Goal: Task Accomplishment & Management: Manage account settings

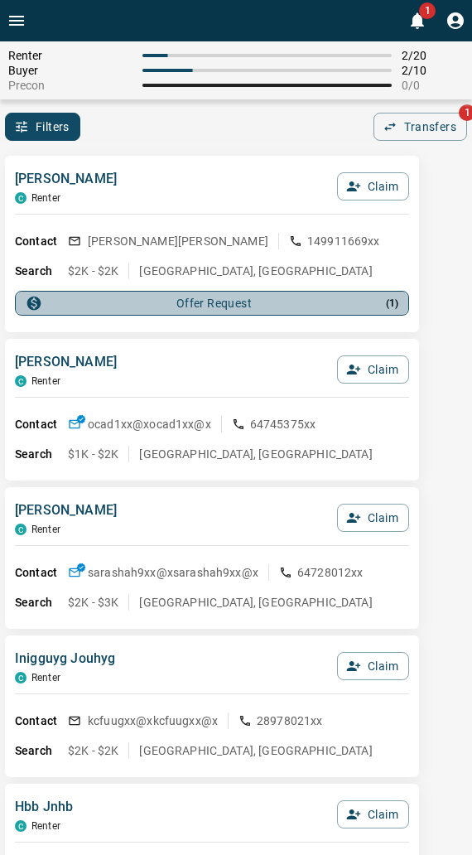
click at [158, 296] on div "Offer Request ( 1 )" at bounding box center [212, 303] width 373 height 17
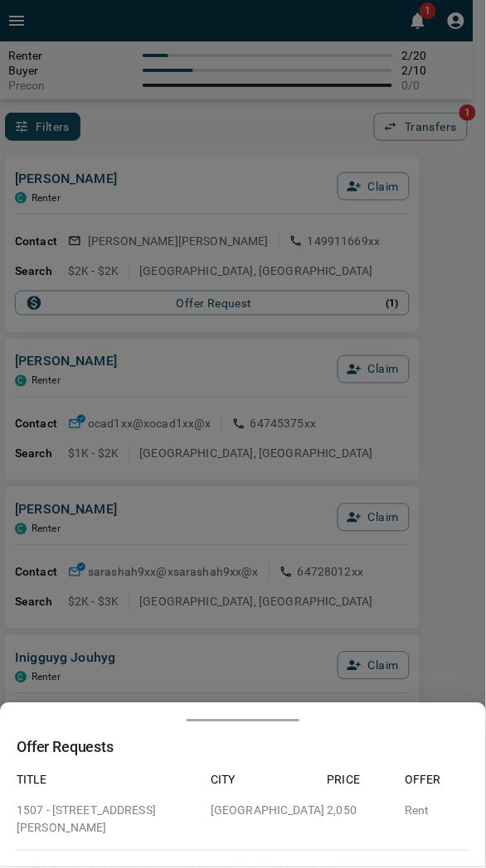
click at [160, 296] on div at bounding box center [243, 434] width 486 height 868
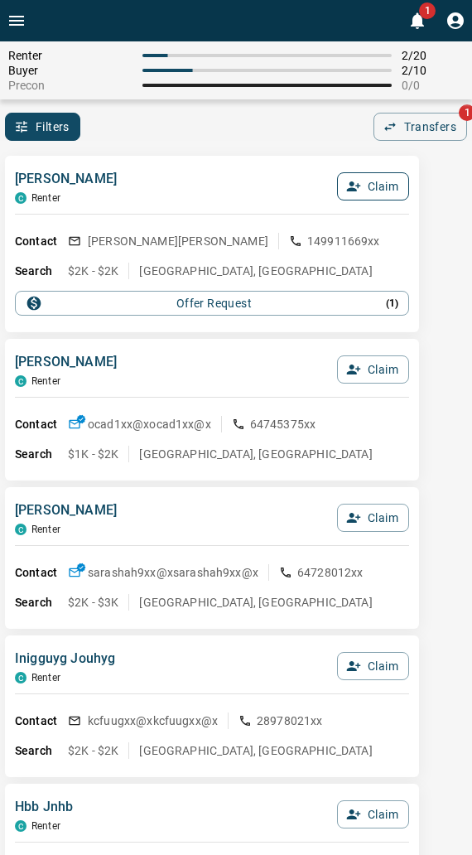
click at [355, 187] on icon "button" at bounding box center [353, 186] width 15 height 15
click at [355, 187] on button "Confirm Claim" at bounding box center [350, 186] width 118 height 28
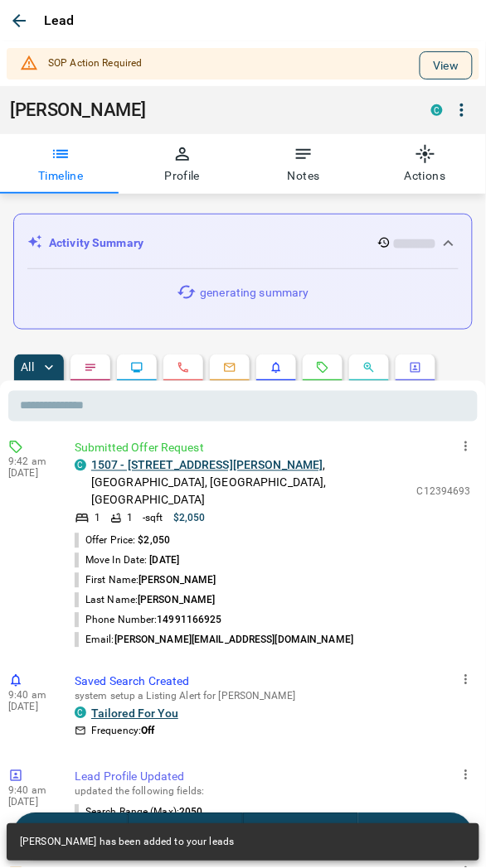
click at [419, 67] on button "View" at bounding box center [445, 65] width 53 height 28
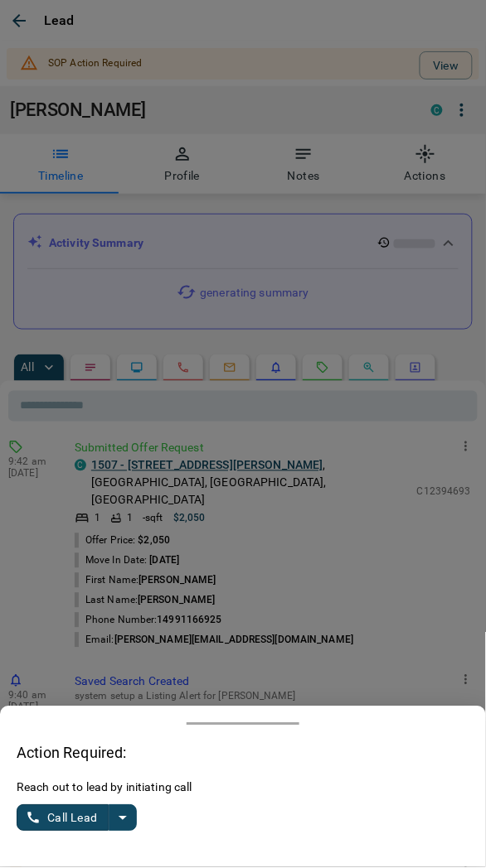
click at [137, 815] on div "Reach out to lead by initiating call Call Lead" at bounding box center [243, 816] width 452 height 72
click at [127, 821] on icon "split button" at bounding box center [123, 819] width 20 height 20
click at [89, 786] on li "Log Manual Call" at bounding box center [77, 779] width 101 height 40
click at [86, 812] on button "Log Manual Call" at bounding box center [71, 818] width 109 height 27
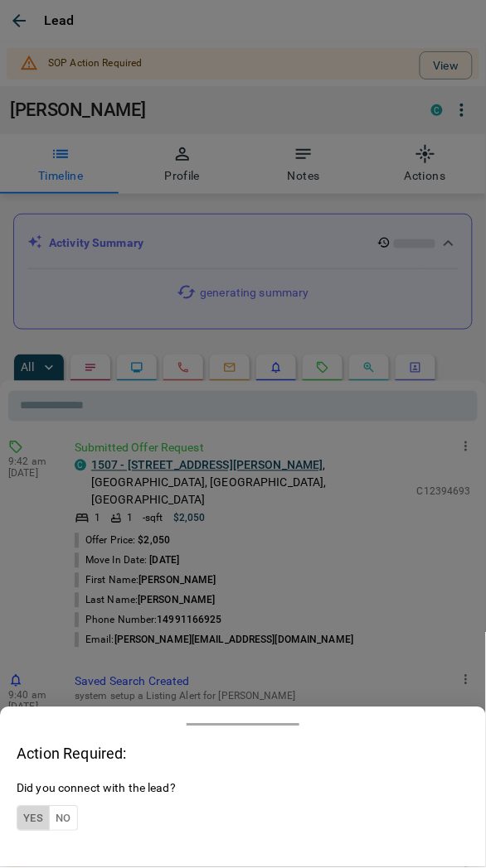
click at [36, 825] on button "Yes" at bounding box center [33, 819] width 33 height 26
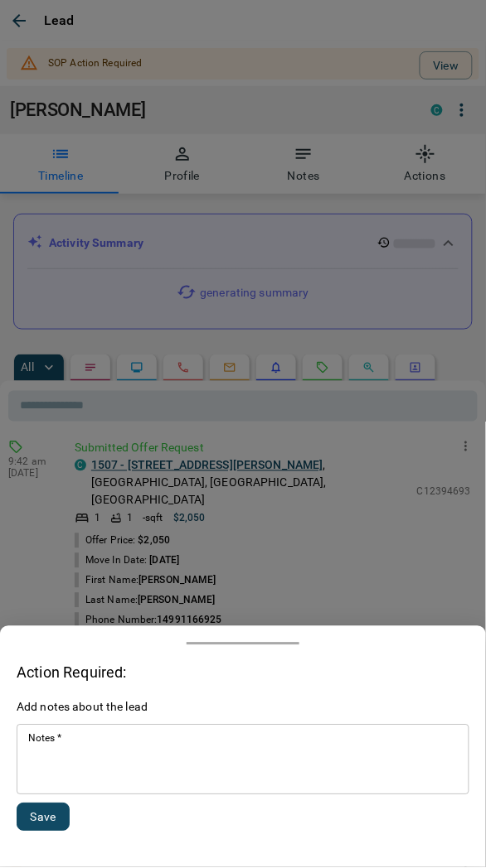
click at [98, 767] on textarea "Notes   *" at bounding box center [242, 760] width 429 height 56
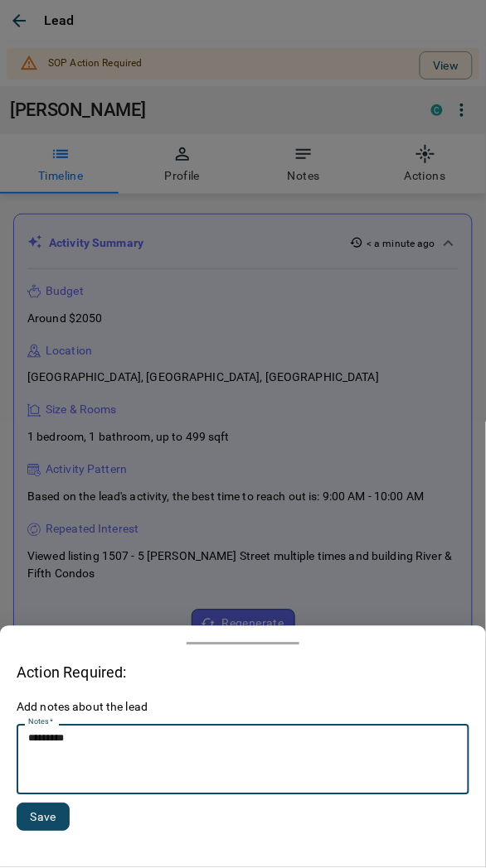
type textarea "*********"
click at [51, 816] on button "Save" at bounding box center [43, 818] width 53 height 28
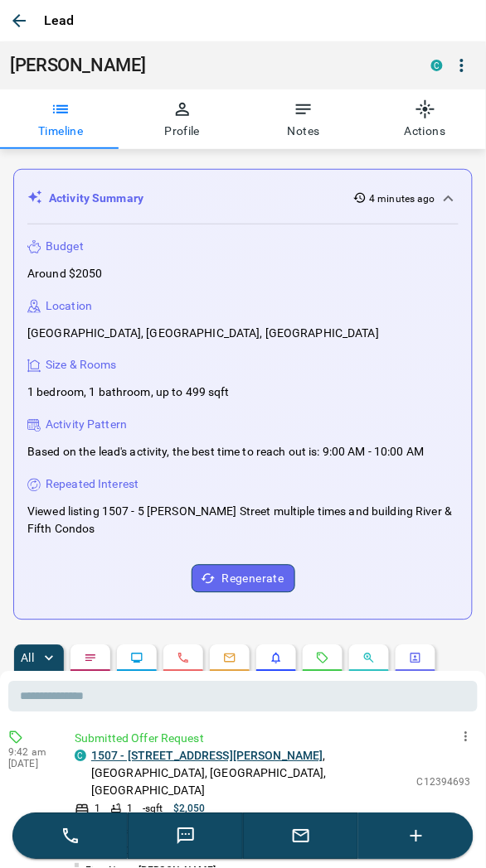
click at [202, 160] on div "Activity Summary 4 minutes ago Budget Around $2050 Location [GEOGRAPHIC_DATA], …" at bounding box center [243, 684] width 486 height 1071
click at [25, 27] on icon "button" at bounding box center [19, 21] width 20 height 20
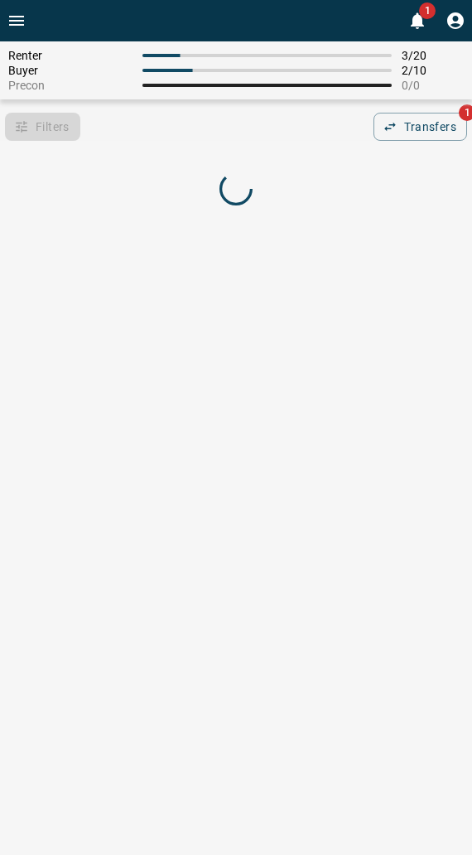
click at [163, 147] on div "Renter 3 / 20 Buyer 2 / 10 Precon 0 / 0 Filters 0 Transfers 1" at bounding box center [236, 135] width 472 height 188
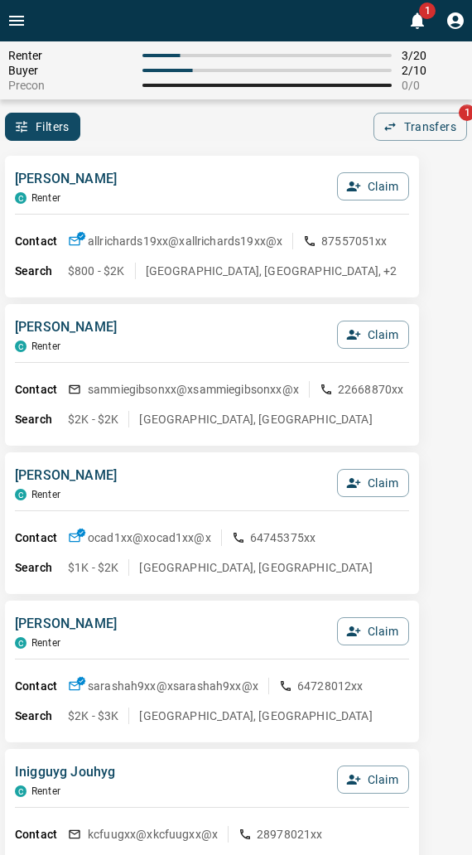
click at [113, 138] on div "Filters 0 Transfers 1" at bounding box center [236, 127] width 472 height 28
